Goal: Register for event/course

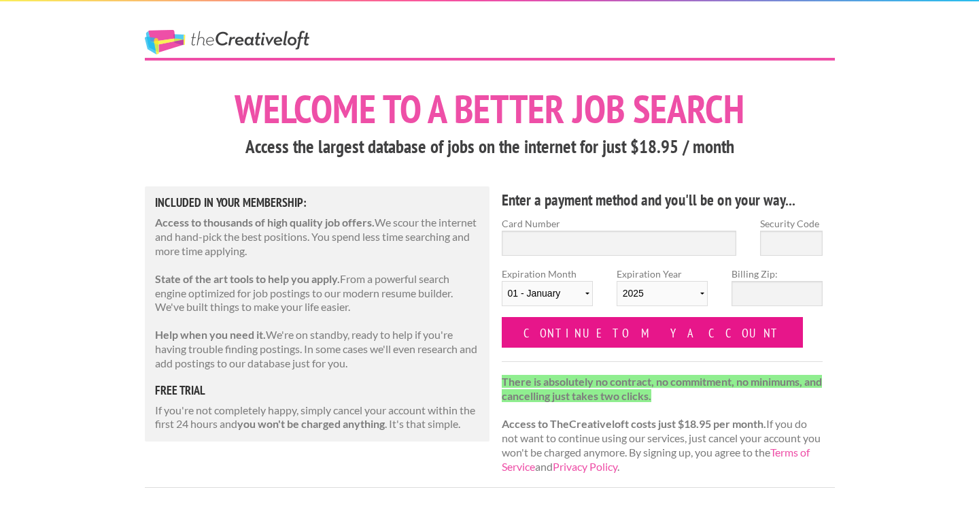
click at [540, 328] on input "Continue to my account" at bounding box center [653, 332] width 302 height 31
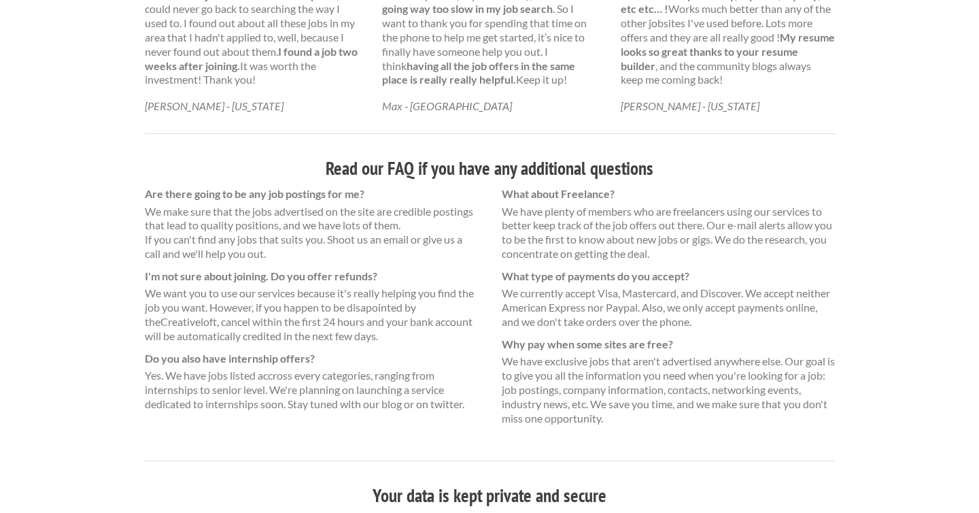
scroll to position [904, 0]
